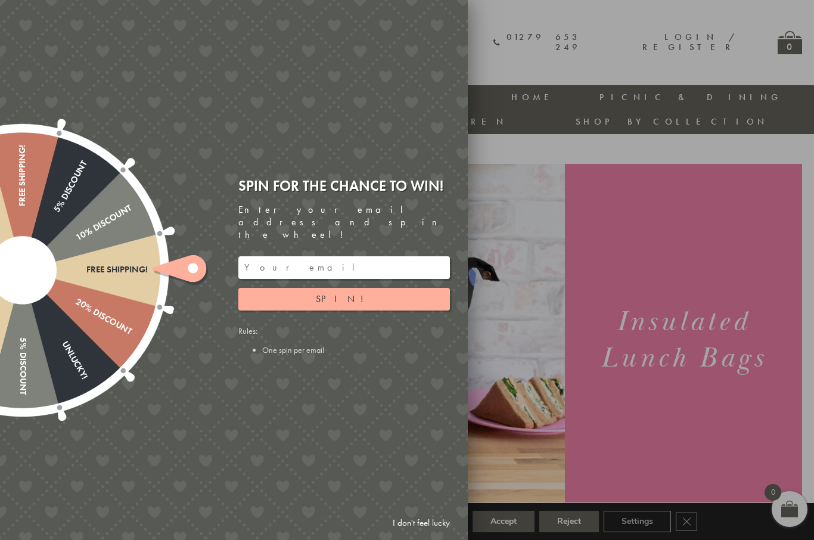
click at [517, 367] on div at bounding box center [407, 270] width 814 height 540
click at [721, 45] on div at bounding box center [407, 270] width 814 height 540
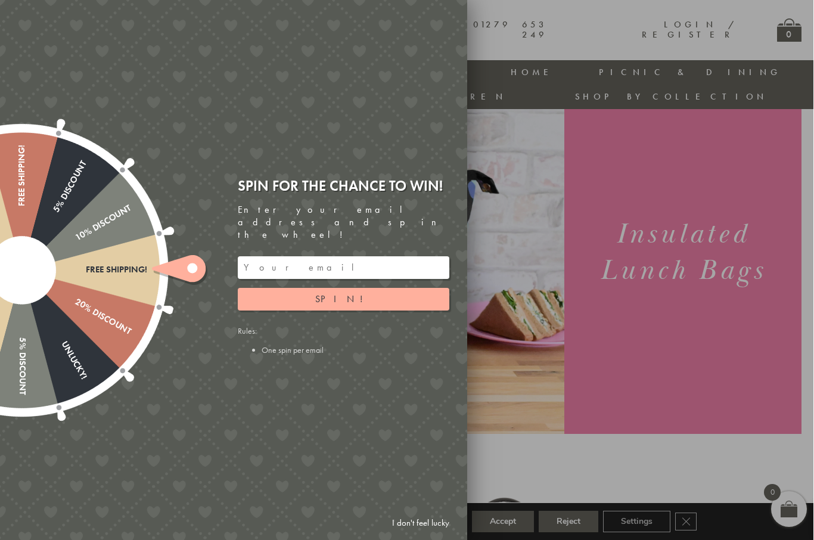
scroll to position [0, 1]
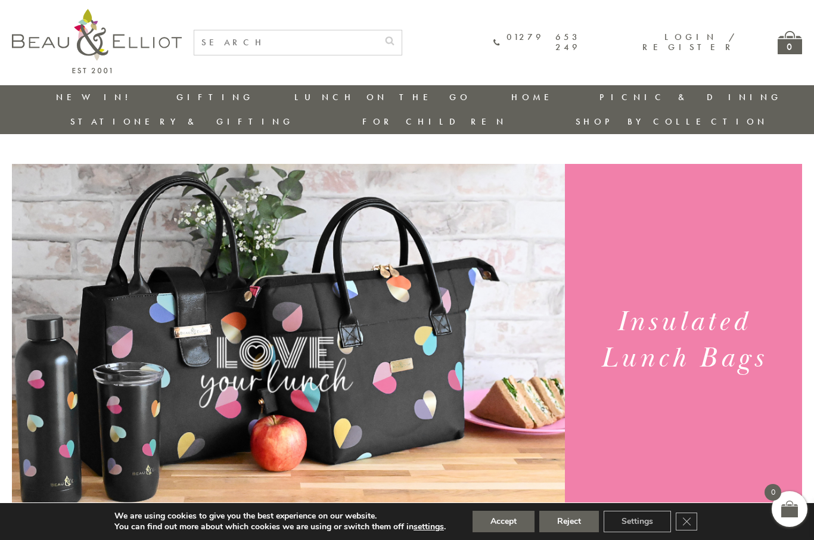
click at [306, 130] on link "Insulated Lunch Bags" at bounding box center [359, 132] width 107 height 21
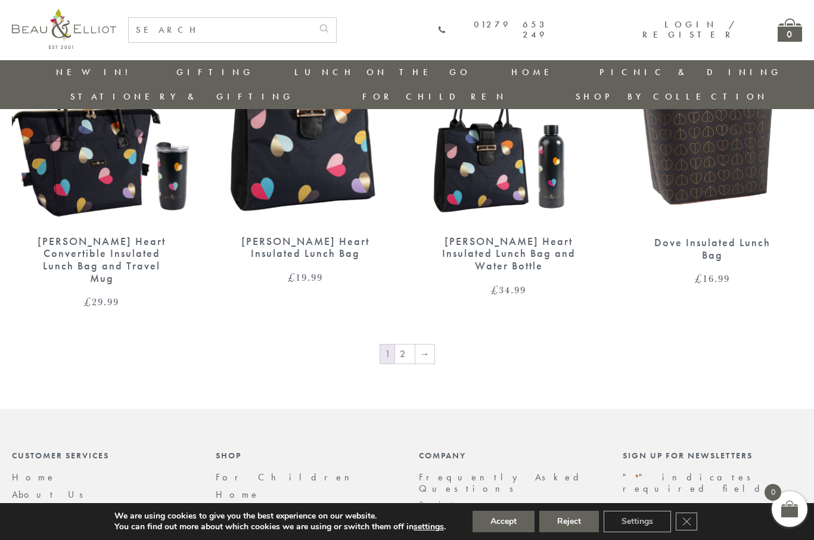
scroll to position [2044, 0]
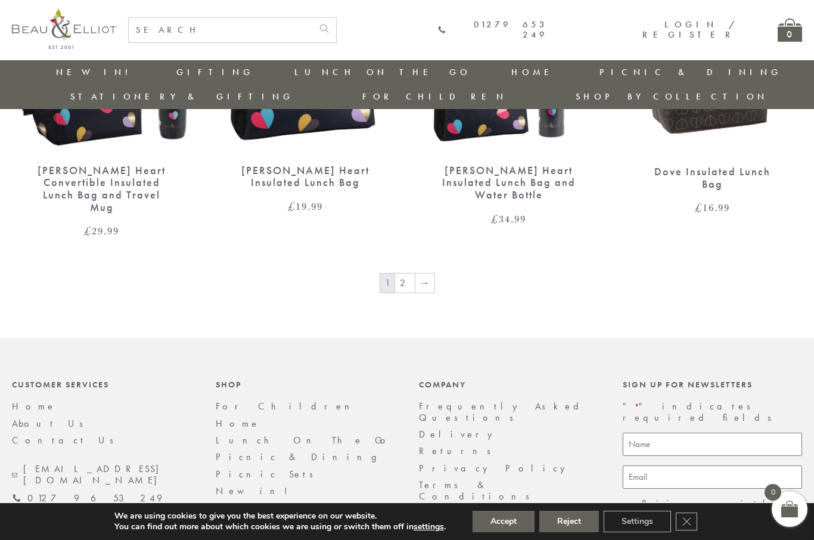
click at [431, 273] on link "→" at bounding box center [424, 282] width 19 height 19
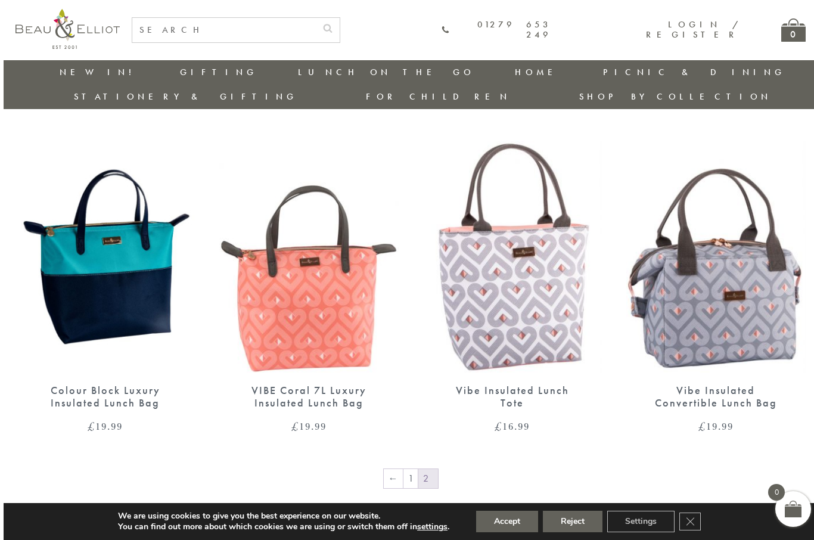
scroll to position [780, 0]
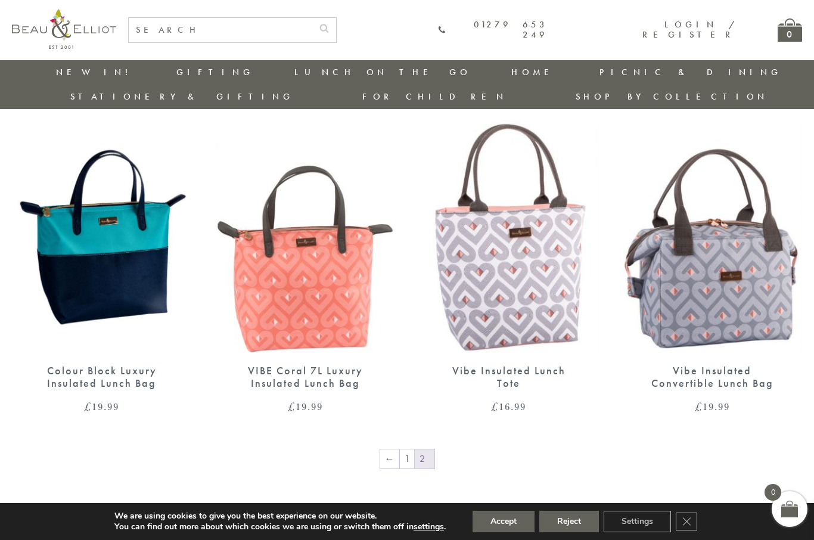
click at [394, 449] on link "←" at bounding box center [389, 458] width 19 height 19
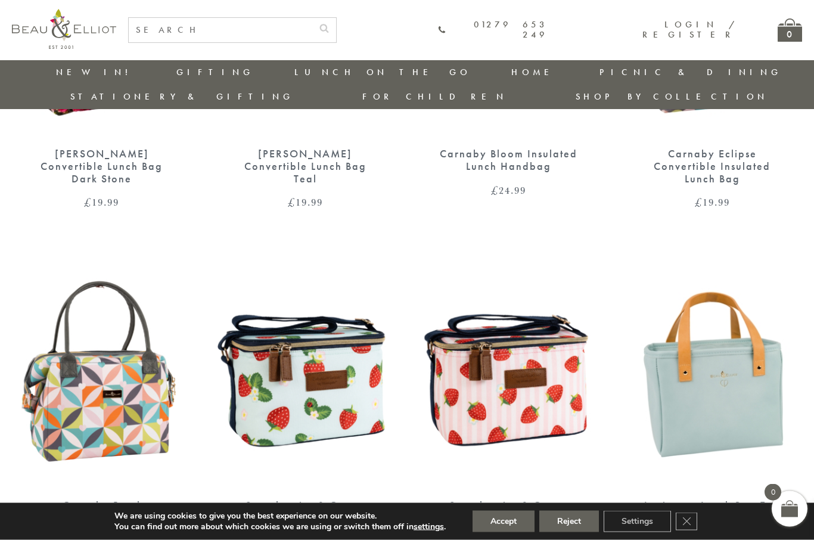
scroll to position [667, 0]
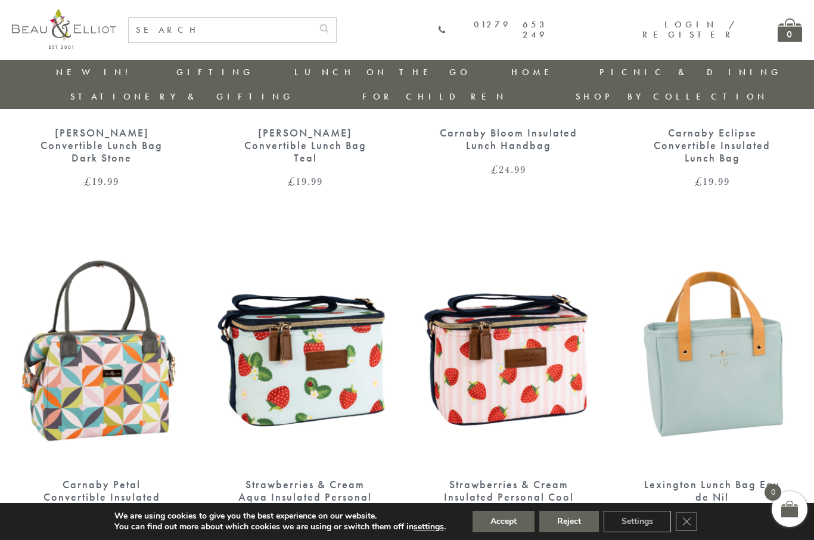
click at [724, 376] on img at bounding box center [712, 351] width 180 height 232
